Goal: Information Seeking & Learning: Check status

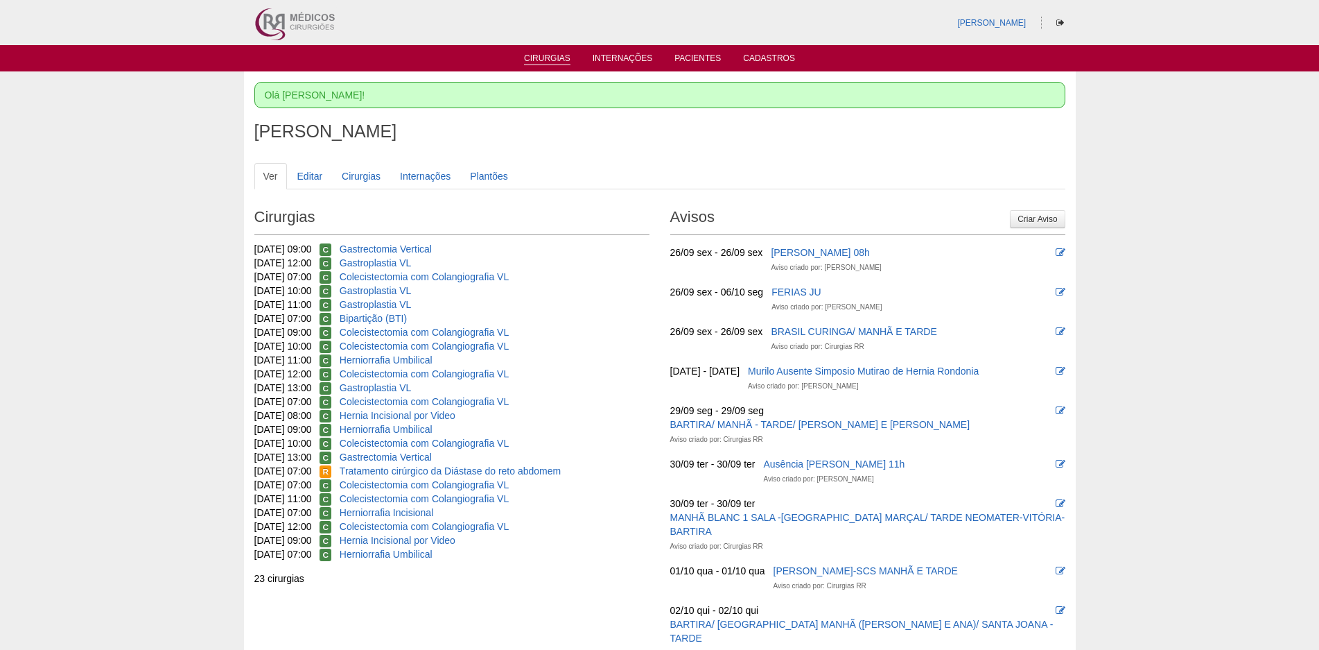
click at [549, 55] on link "Cirurgias" at bounding box center [547, 59] width 46 height 12
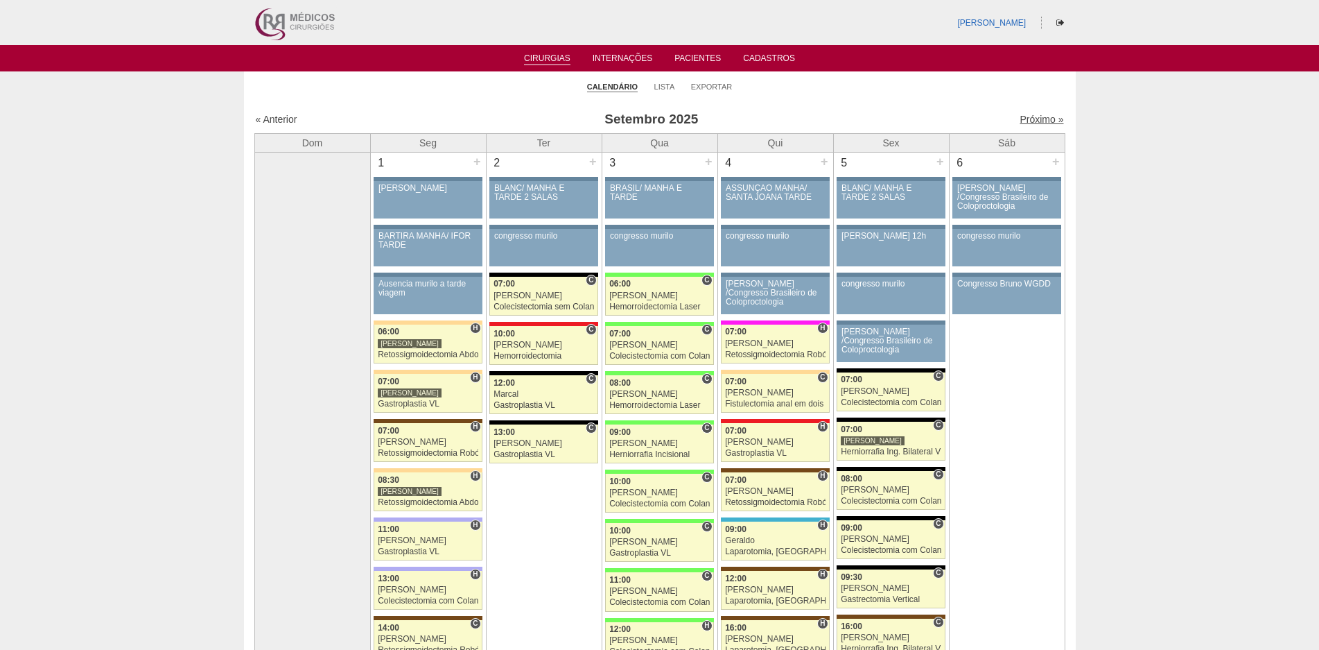
click at [1020, 119] on link "Próximo »" at bounding box center [1042, 119] width 44 height 11
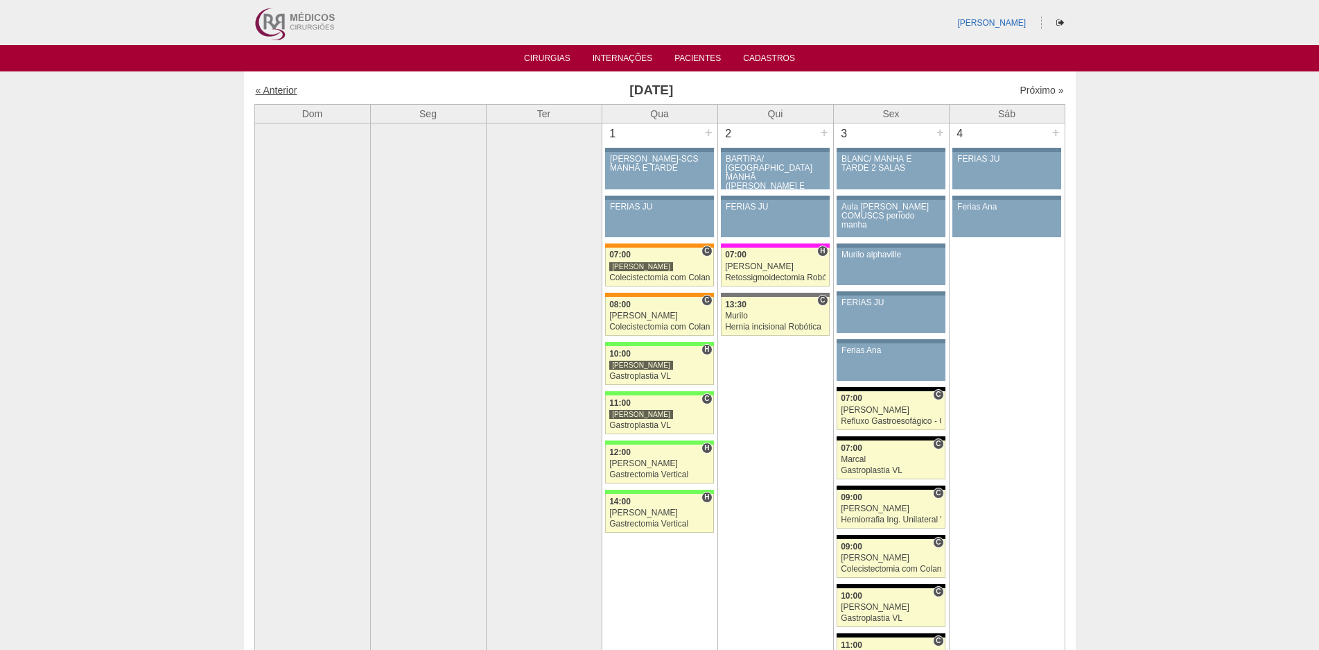
click at [293, 88] on link "« Anterior" at bounding box center [277, 90] width 42 height 11
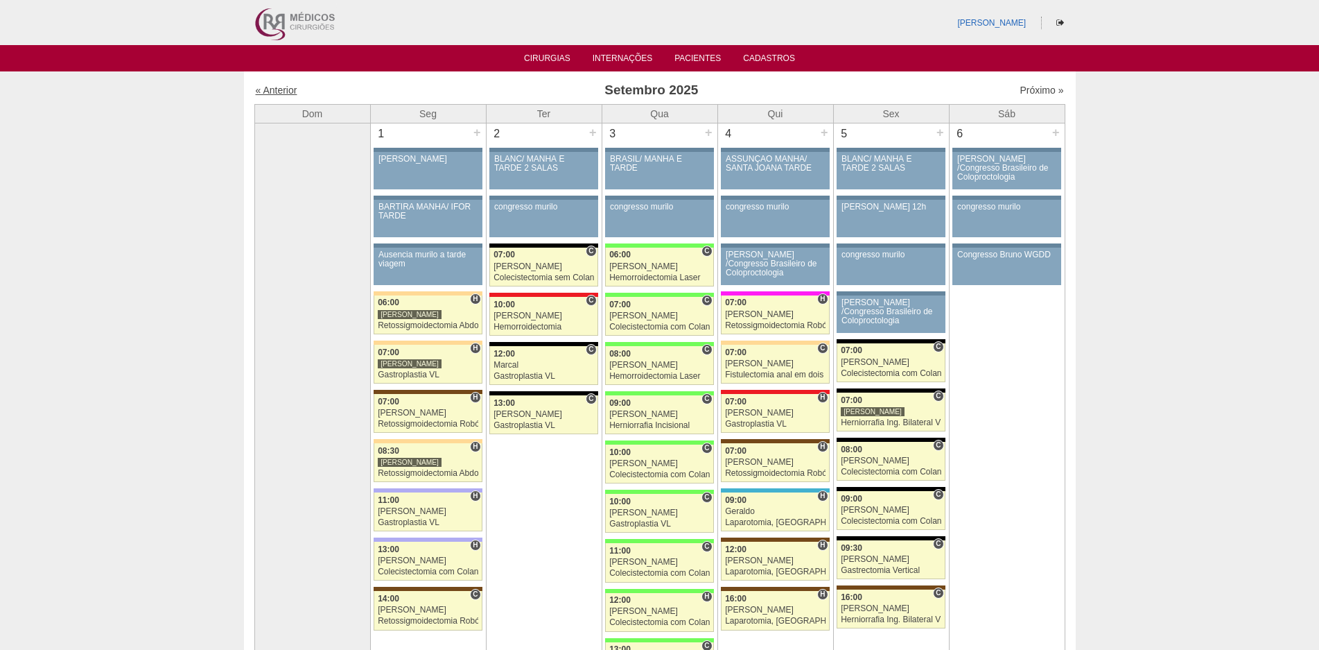
drag, startPoint x: 0, startPoint y: 0, endPoint x: 278, endPoint y: 89, distance: 291.8
click at [278, 89] on link "« Anterior" at bounding box center [277, 90] width 42 height 11
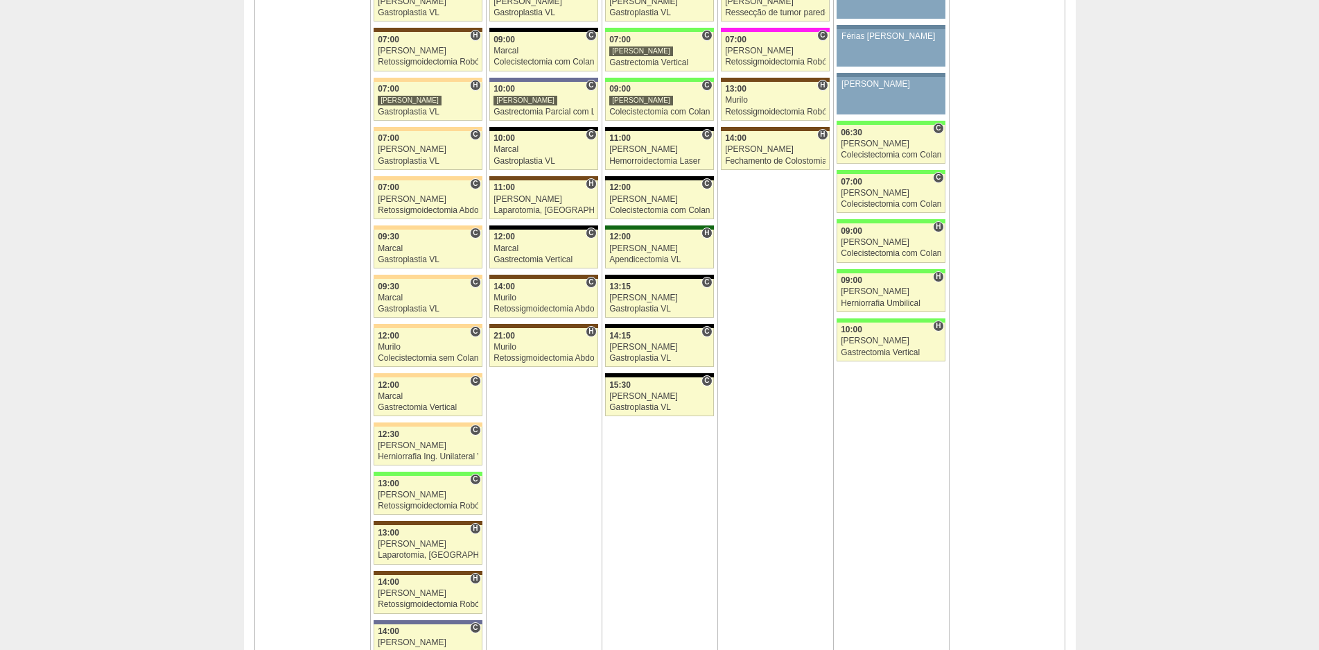
scroll to position [3258, 0]
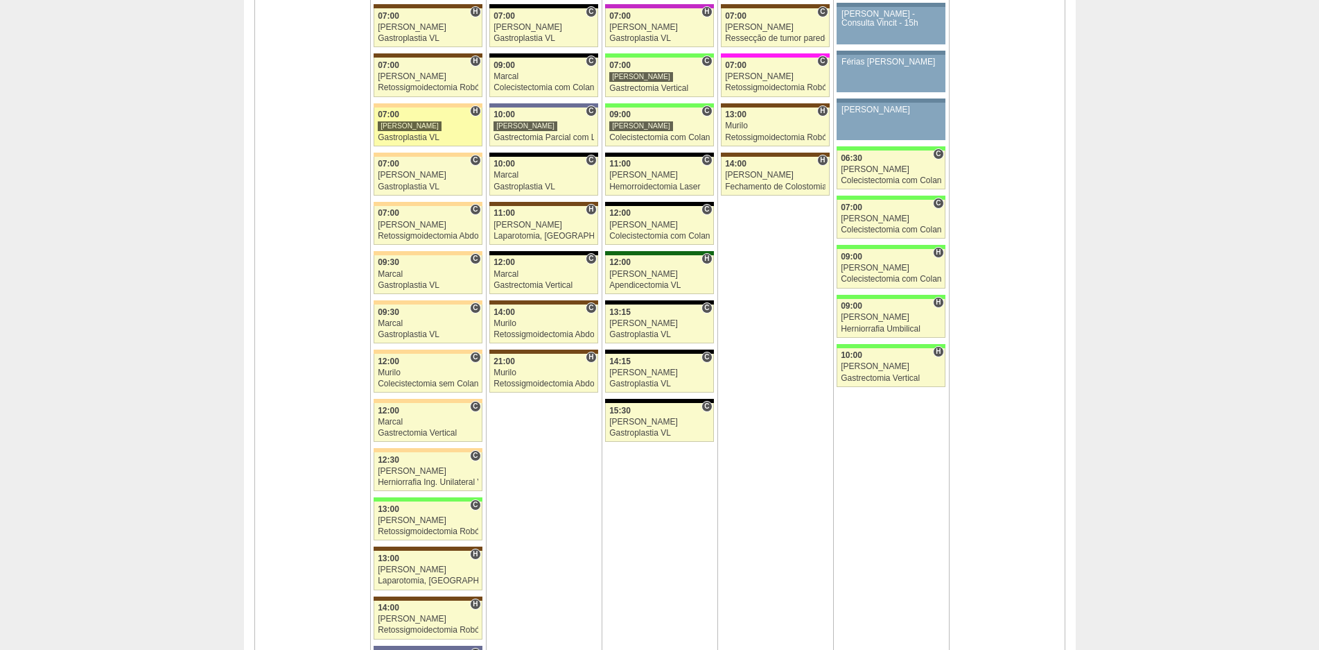
click at [415, 121] on div "[PERSON_NAME]" at bounding box center [410, 126] width 64 height 10
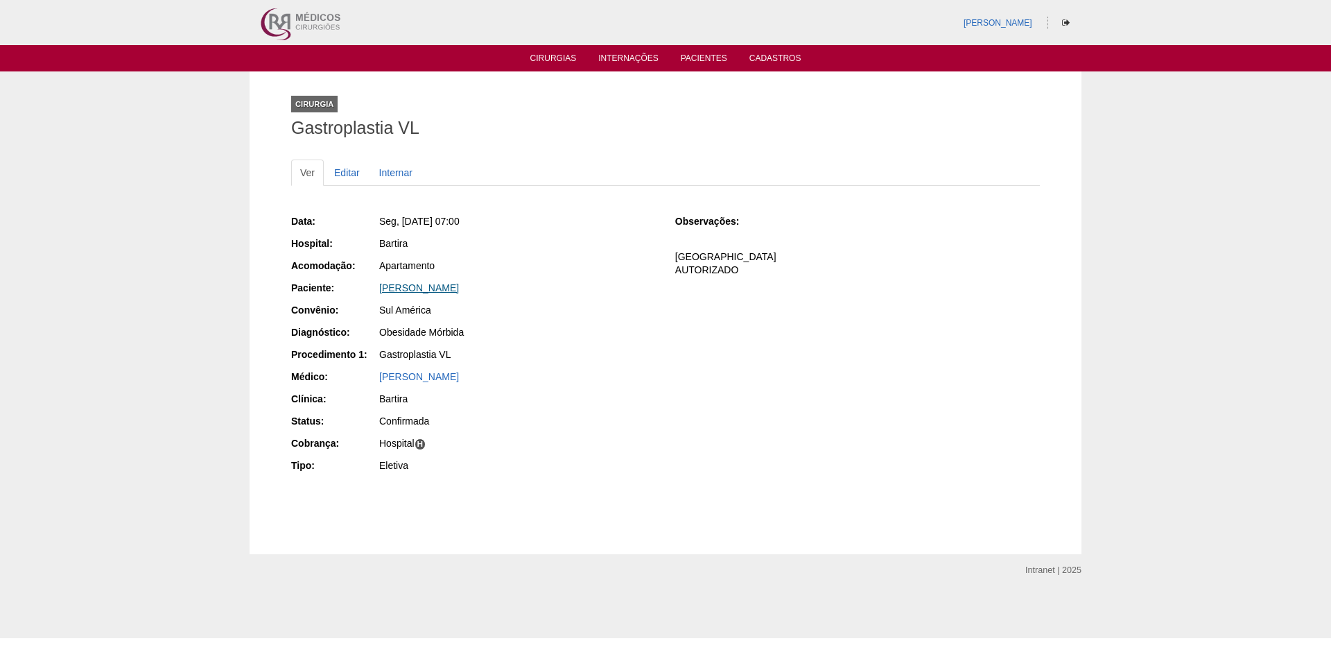
click at [434, 288] on link "[PERSON_NAME]" at bounding box center [419, 287] width 80 height 11
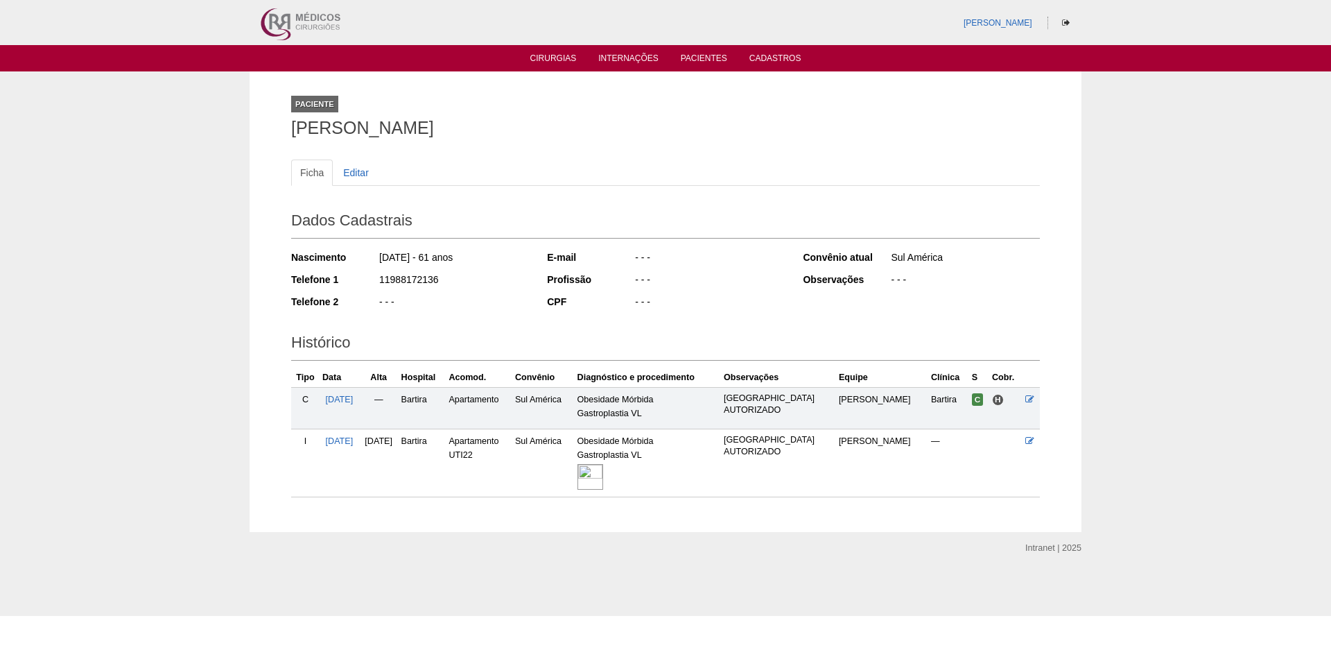
click at [603, 483] on img at bounding box center [591, 477] width 26 height 26
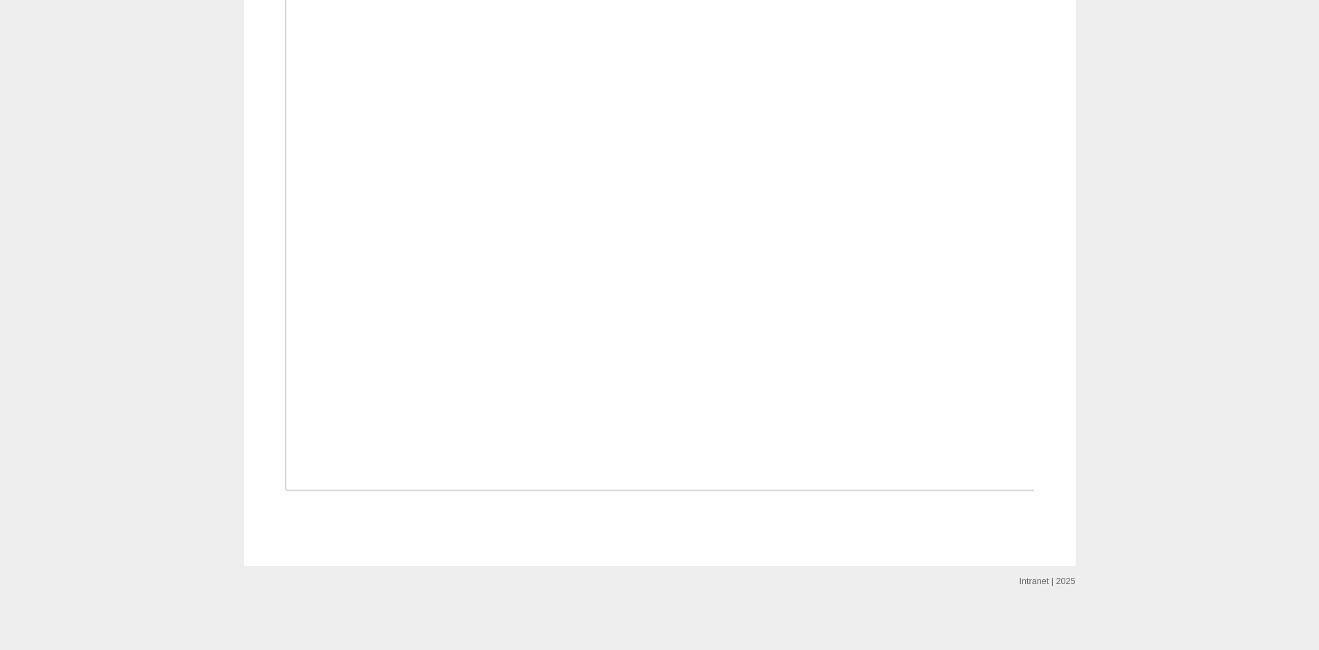
scroll to position [693, 0]
